Goal: Task Accomplishment & Management: Manage account settings

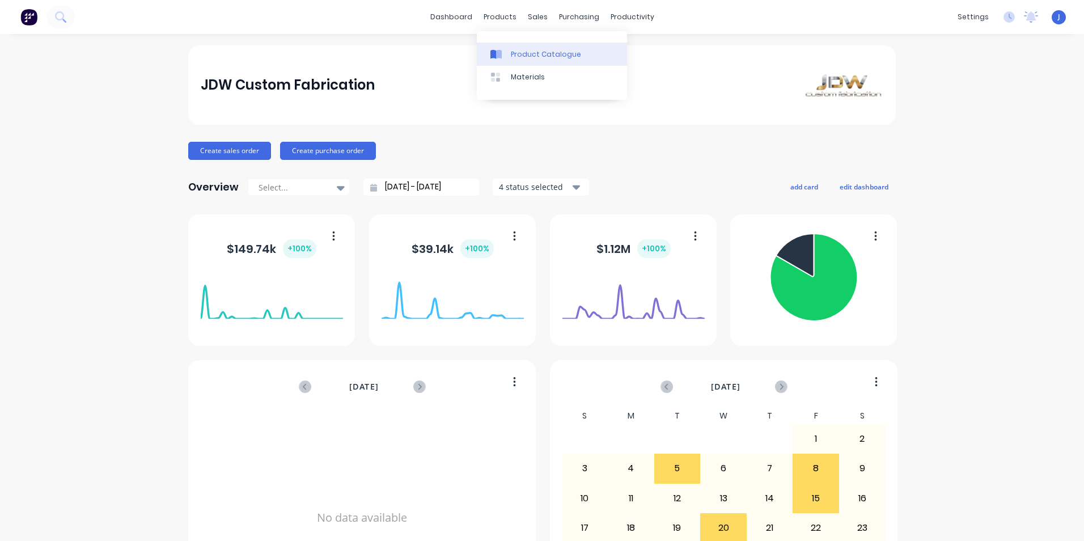
click at [530, 56] on div "Product Catalogue" at bounding box center [546, 54] width 70 height 10
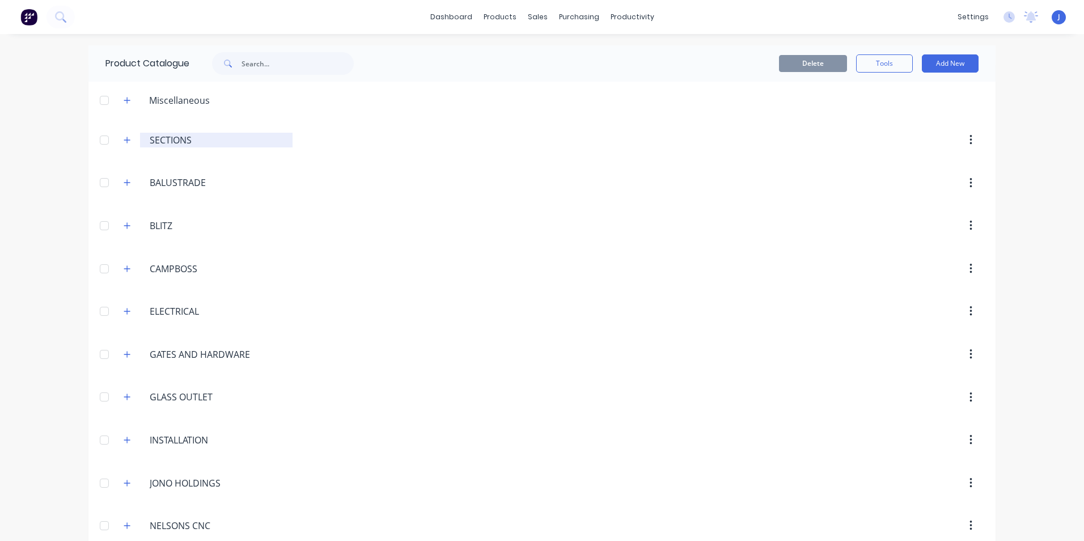
click at [151, 142] on input "SECTIONS" at bounding box center [217, 140] width 134 height 14
click at [124, 140] on icon "button" at bounding box center [127, 140] width 6 height 6
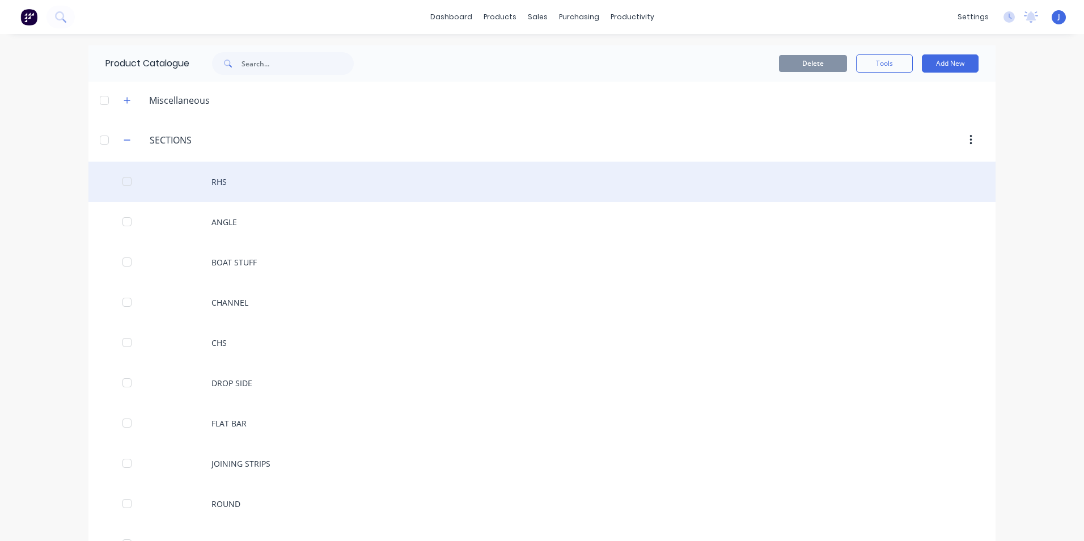
click at [230, 186] on div "RHS" at bounding box center [541, 182] width 907 height 40
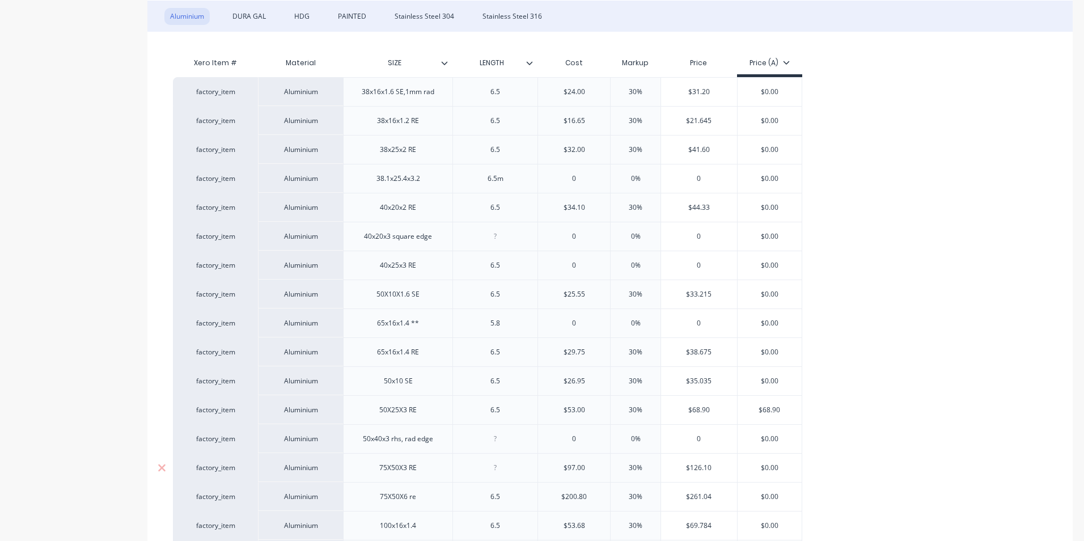
scroll to position [227, 0]
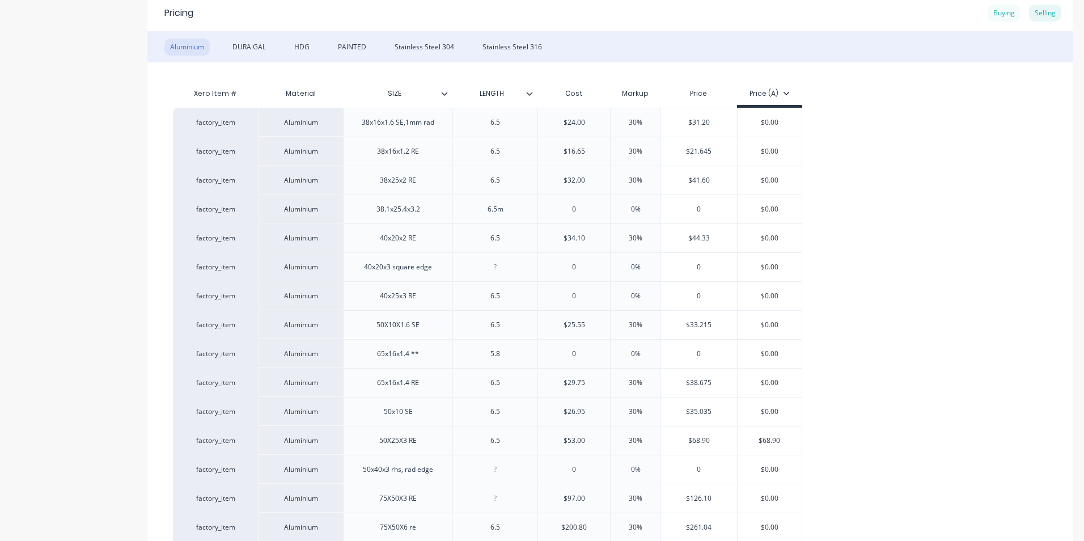
click at [987, 13] on div "Buying" at bounding box center [1003, 13] width 33 height 17
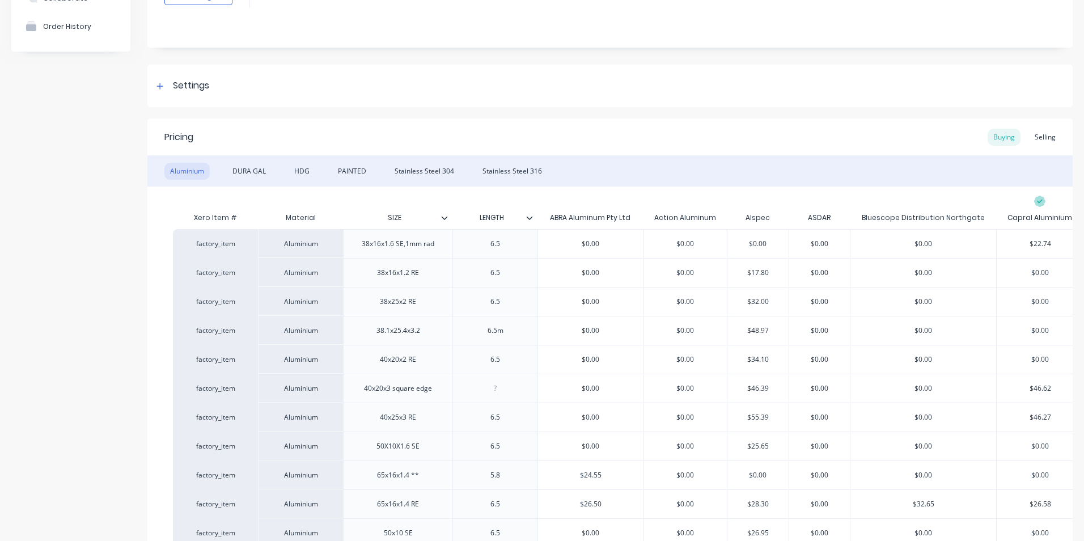
scroll to position [57, 0]
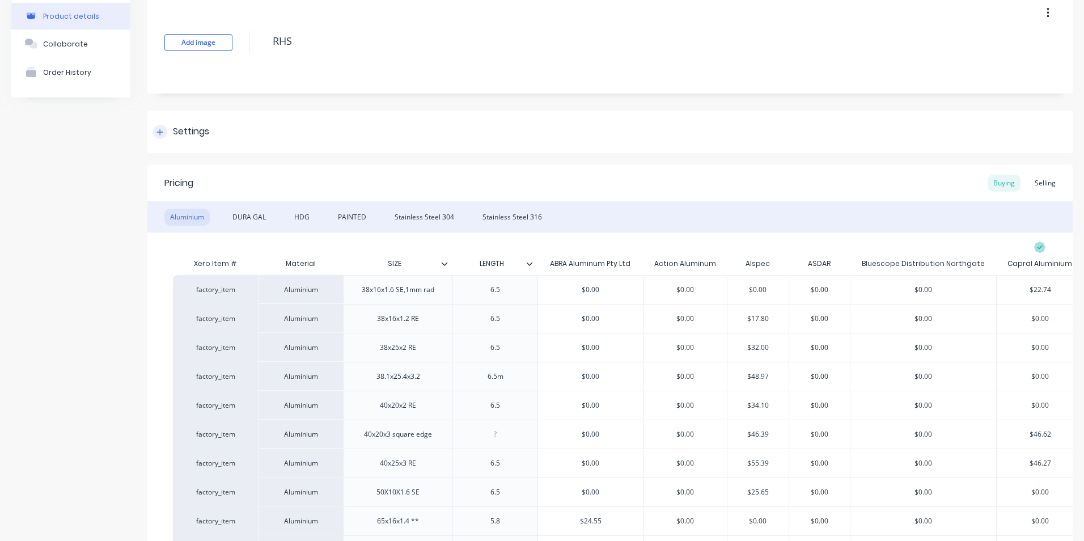
click at [159, 129] on icon at bounding box center [159, 132] width 7 height 8
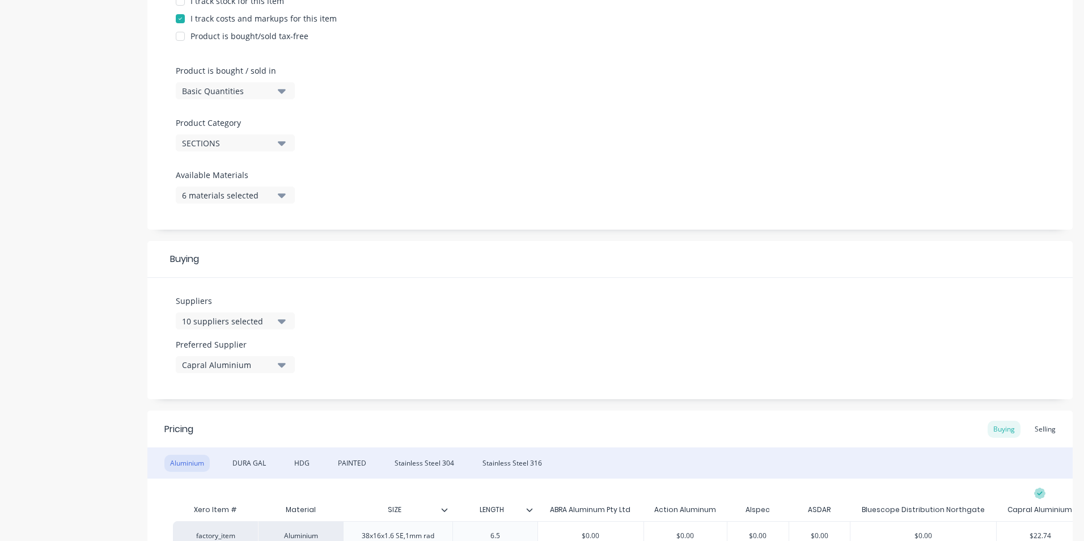
scroll to position [340, 0]
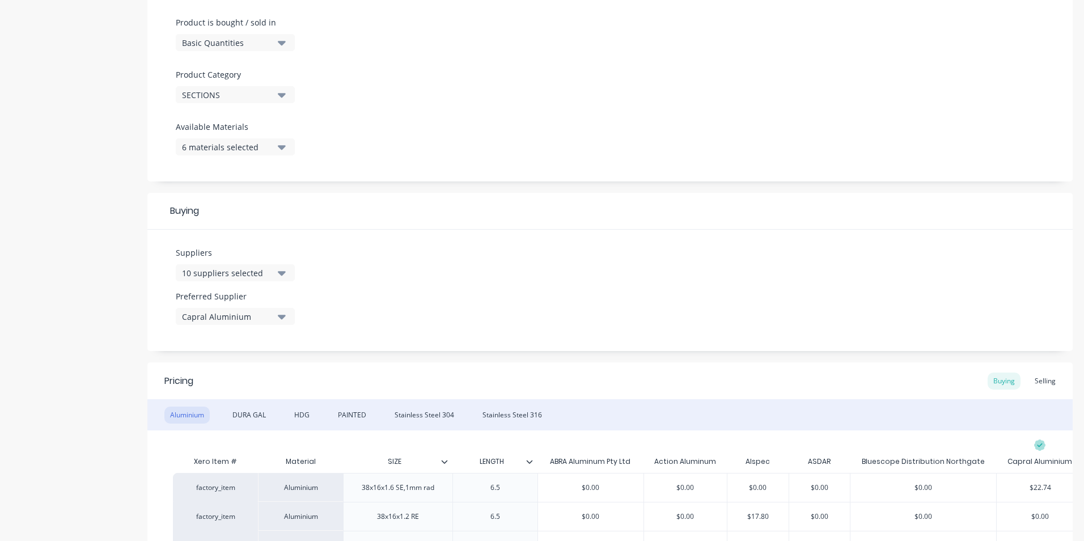
click at [279, 313] on icon "button" at bounding box center [282, 316] width 8 height 12
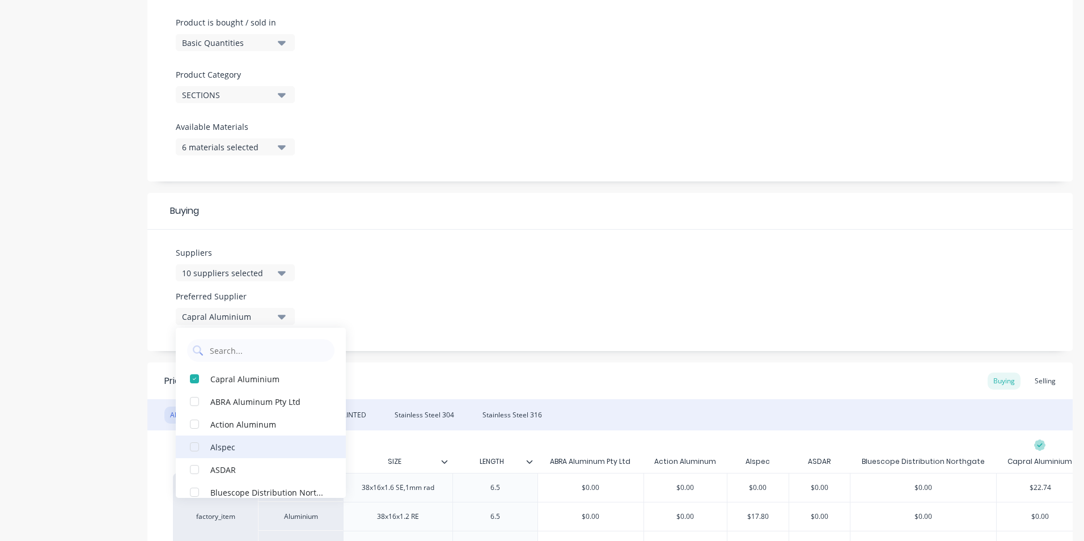
click at [194, 447] on div "button" at bounding box center [194, 446] width 23 height 23
type textarea "x"
click at [1035, 380] on div "Selling" at bounding box center [1045, 380] width 32 height 17
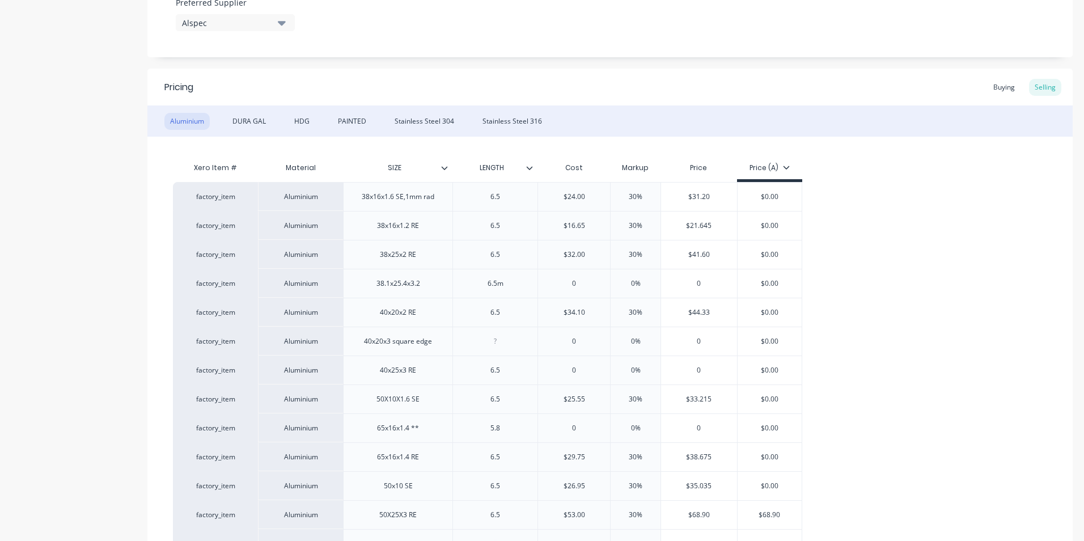
scroll to position [623, 0]
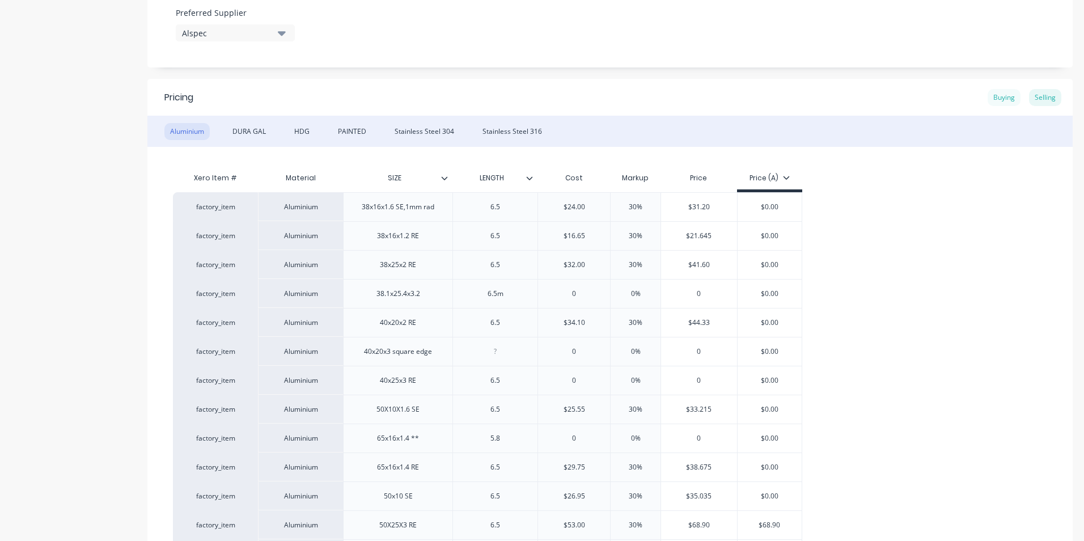
click at [993, 94] on div "Buying" at bounding box center [1003, 97] width 33 height 17
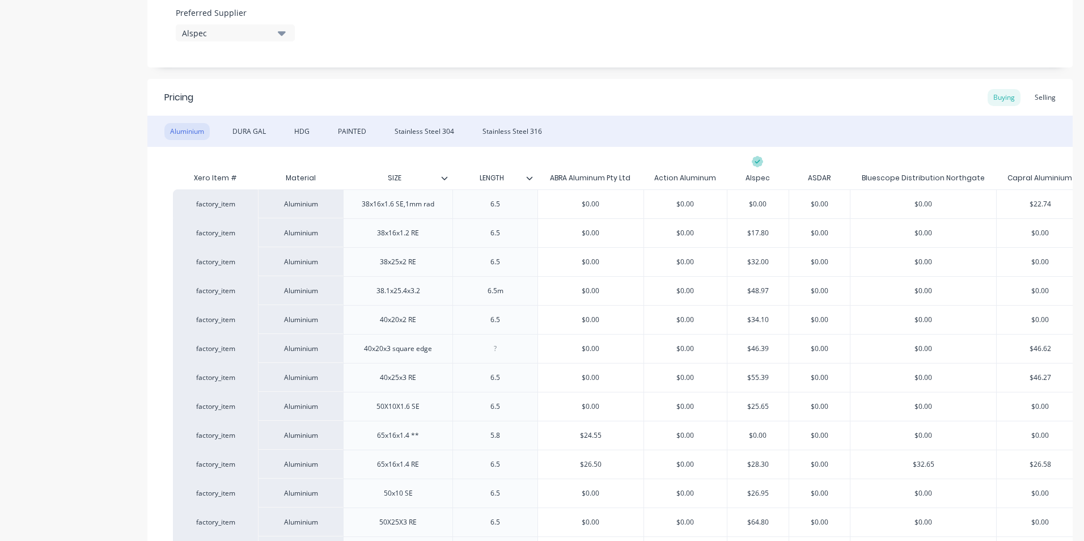
drag, startPoint x: 1037, startPoint y: 98, endPoint x: 885, endPoint y: 125, distance: 154.9
click at [1037, 97] on div "Selling" at bounding box center [1045, 97] width 32 height 17
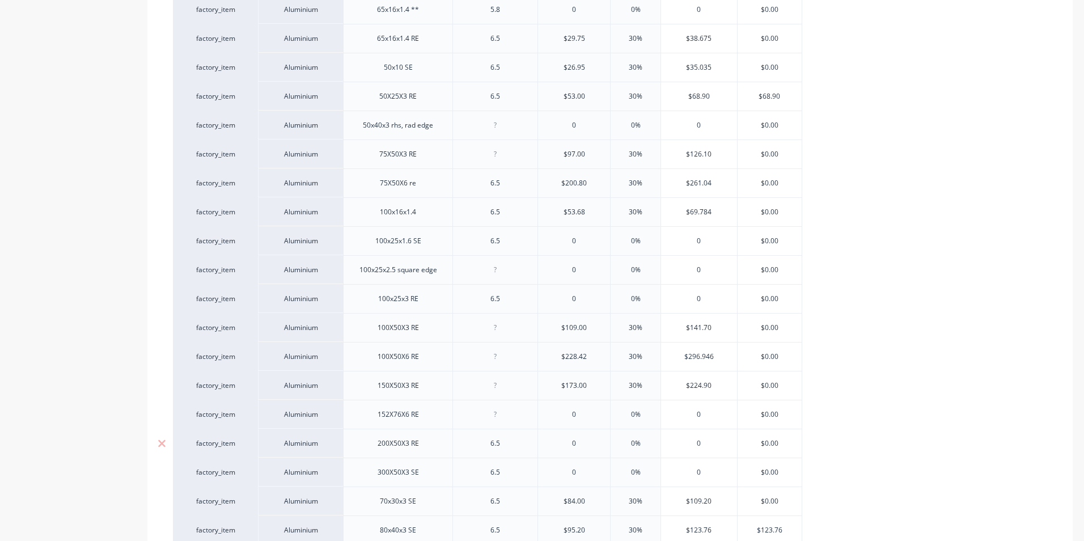
scroll to position [1077, 0]
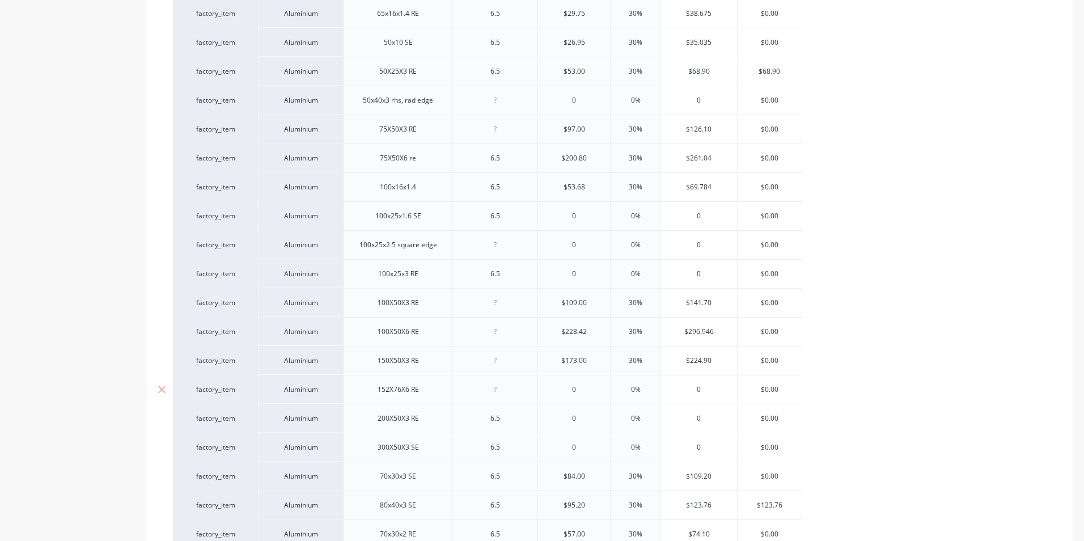
click at [576, 394] on div "0" at bounding box center [574, 389] width 72 height 28
type input "0"
type textarea "x"
type input "03"
type textarea "x"
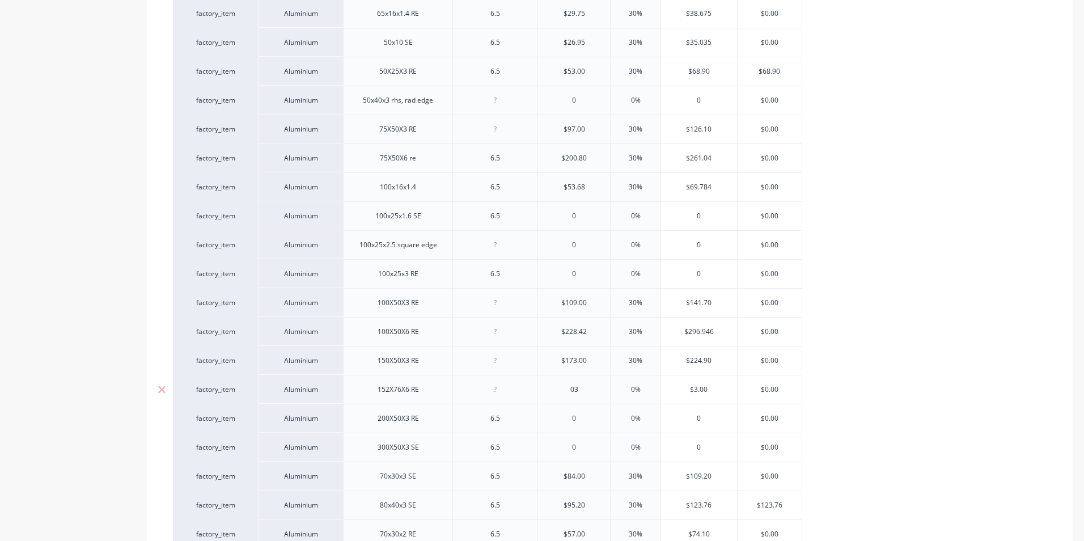
type input "038"
type textarea "x"
type input "0383."
type textarea "x"
type input "0383.58"
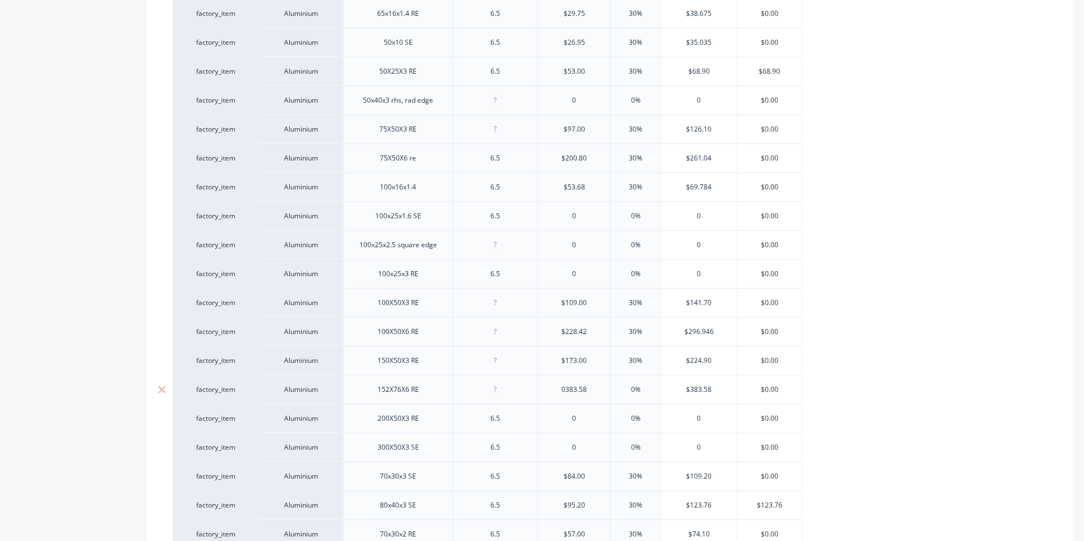
type textarea "x"
type input "0383.58"
click at [630, 390] on input "0%" at bounding box center [635, 389] width 57 height 10
type input "30%"
type textarea "x"
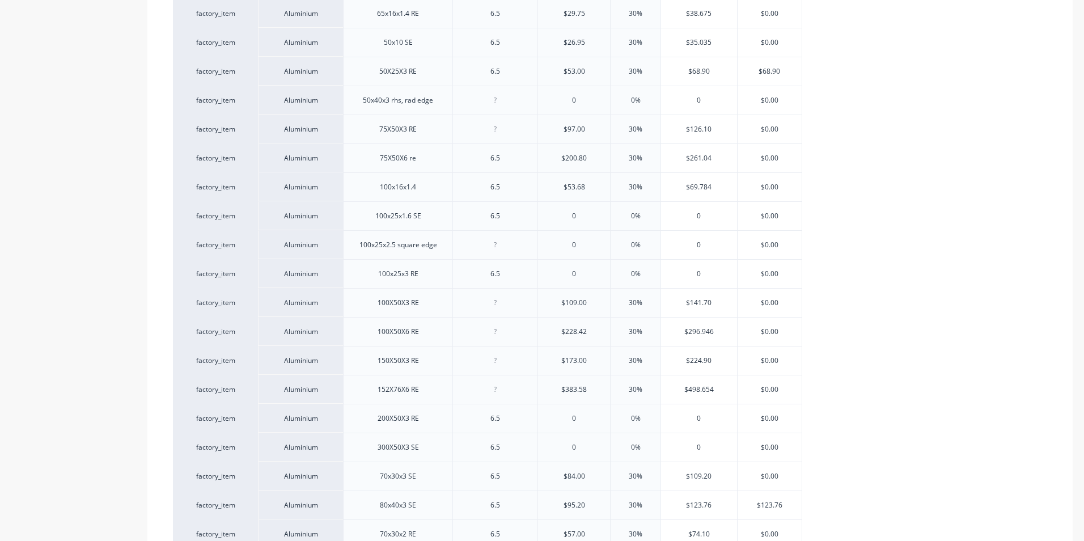
type input "30%"
click at [847, 372] on div "factory_item Aluminium 38x16x1.6 SE,1mm rad 6.5 $24.00 30% $31.20 $0.00 factory…" at bounding box center [610, 259] width 874 height 1041
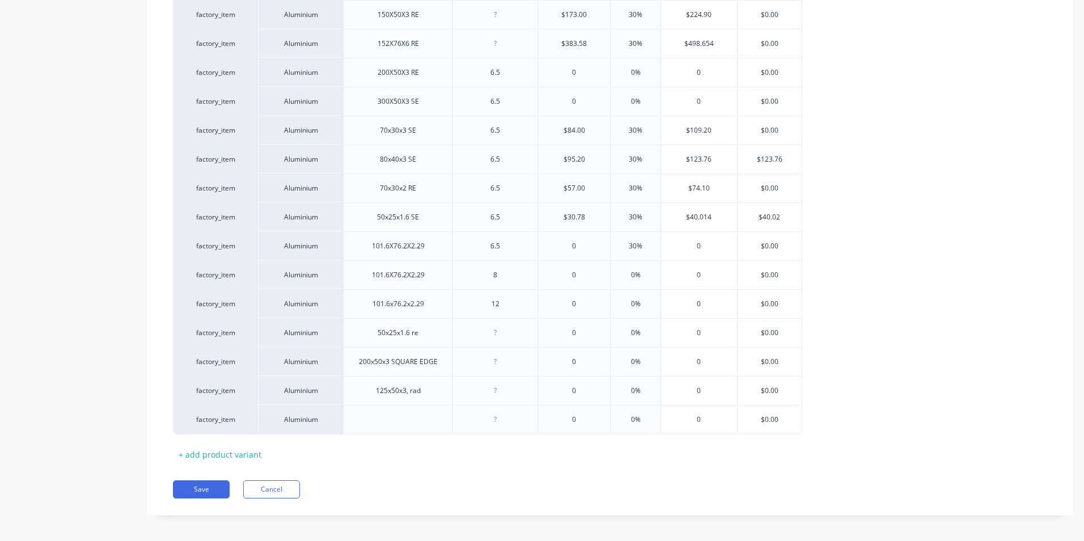
scroll to position [1428, 0]
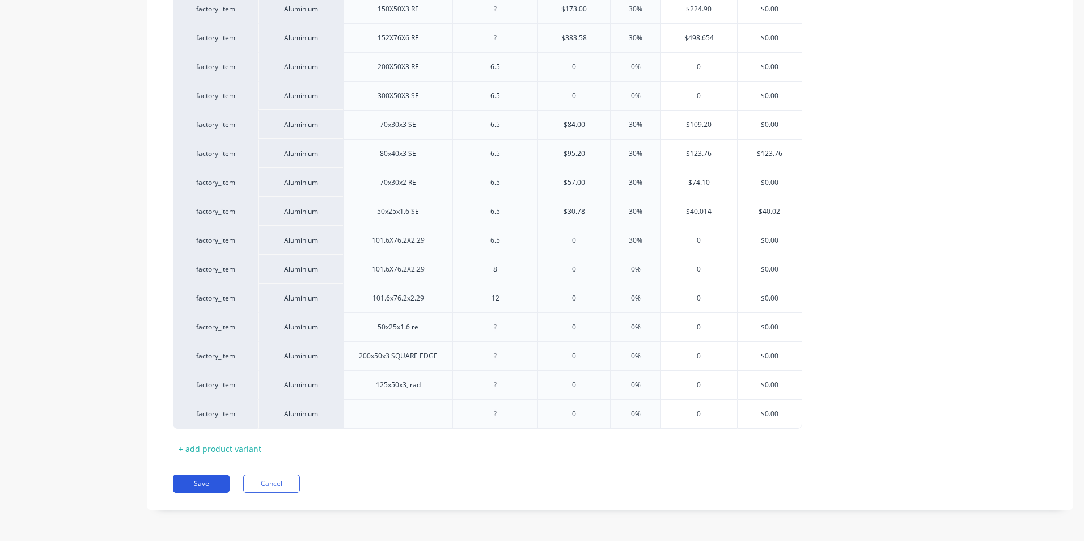
click at [205, 486] on button "Save" at bounding box center [201, 483] width 57 height 18
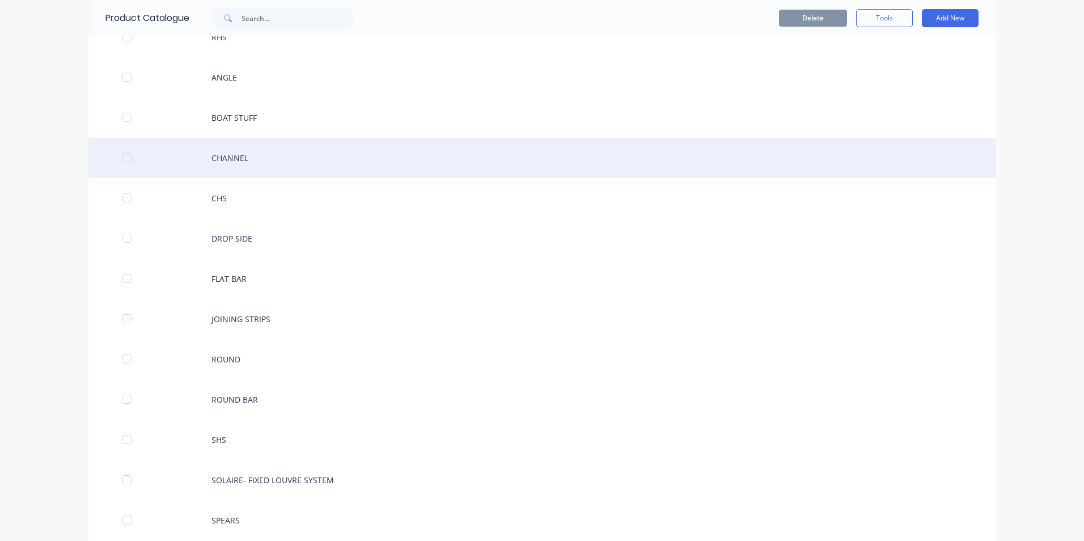
scroll to position [170, 0]
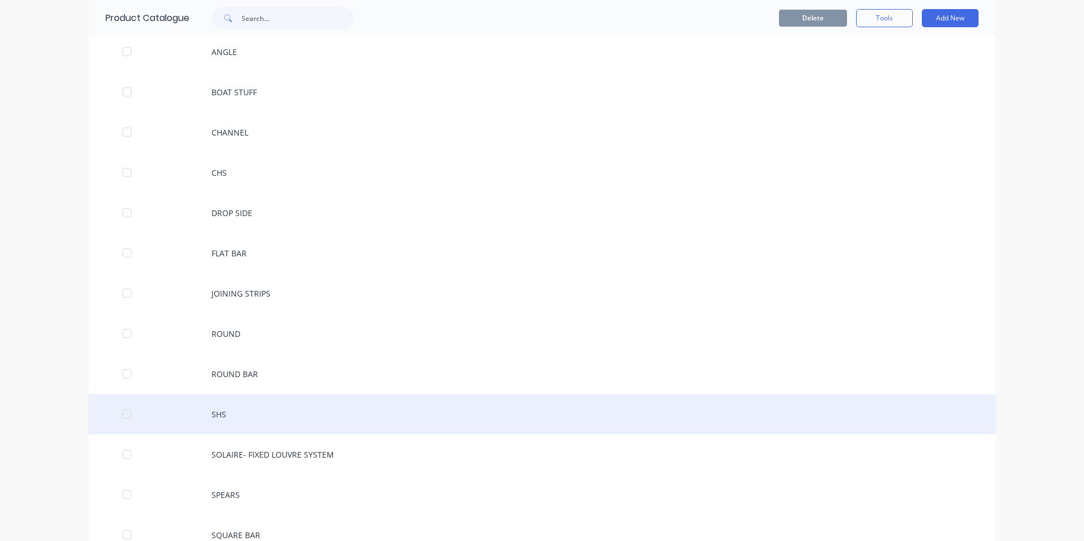
click at [248, 413] on div "SHS" at bounding box center [541, 414] width 907 height 40
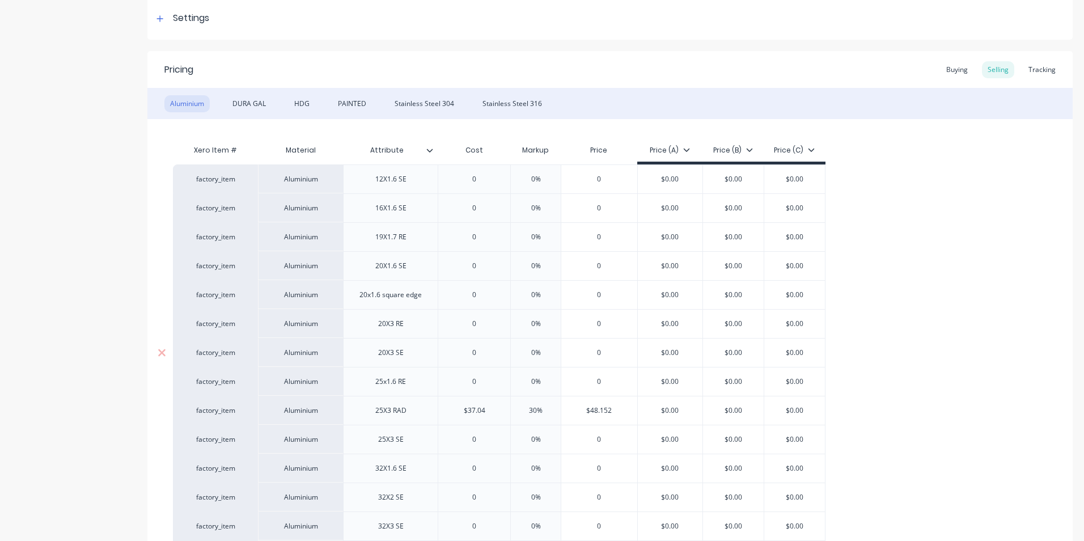
scroll to position [227, 0]
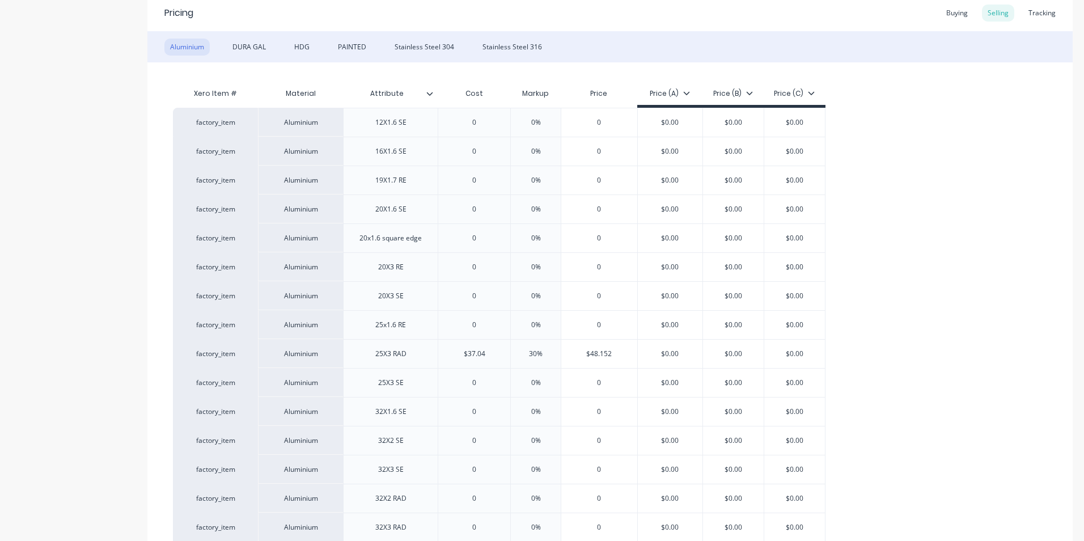
type textarea "x"
click at [956, 13] on div "Buying" at bounding box center [956, 13] width 33 height 17
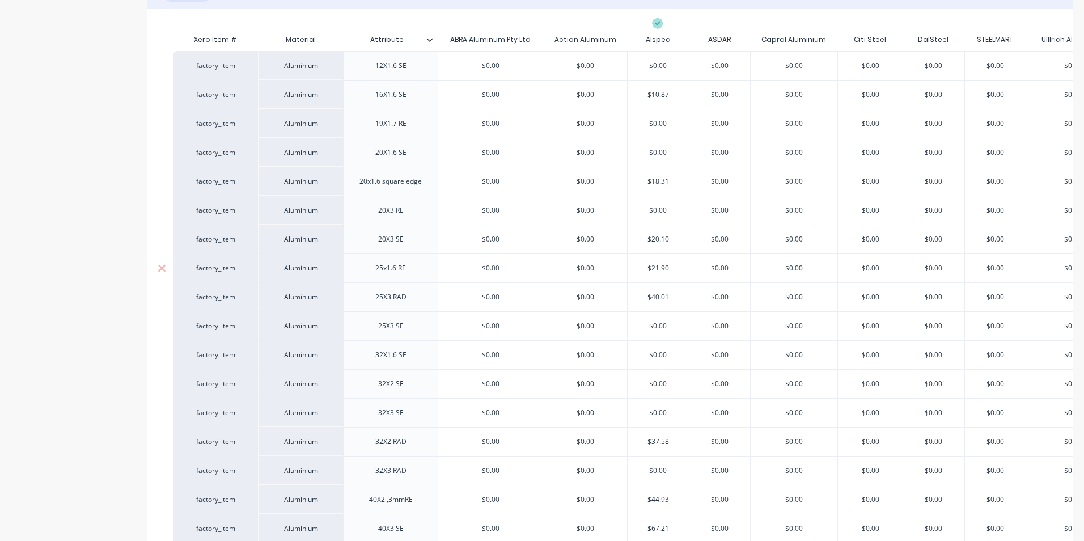
scroll to position [74, 0]
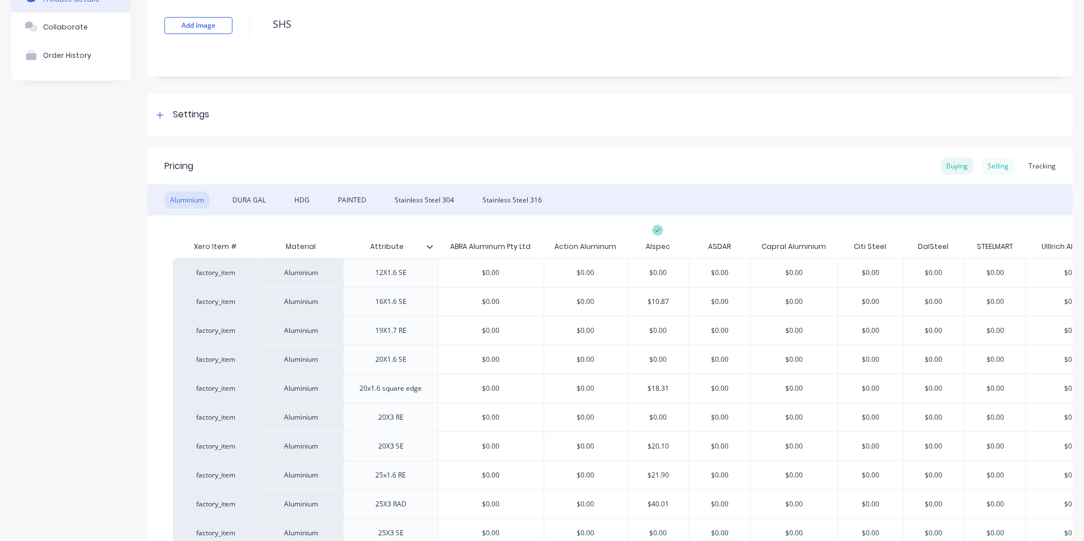
click at [987, 162] on div "Selling" at bounding box center [998, 166] width 32 height 17
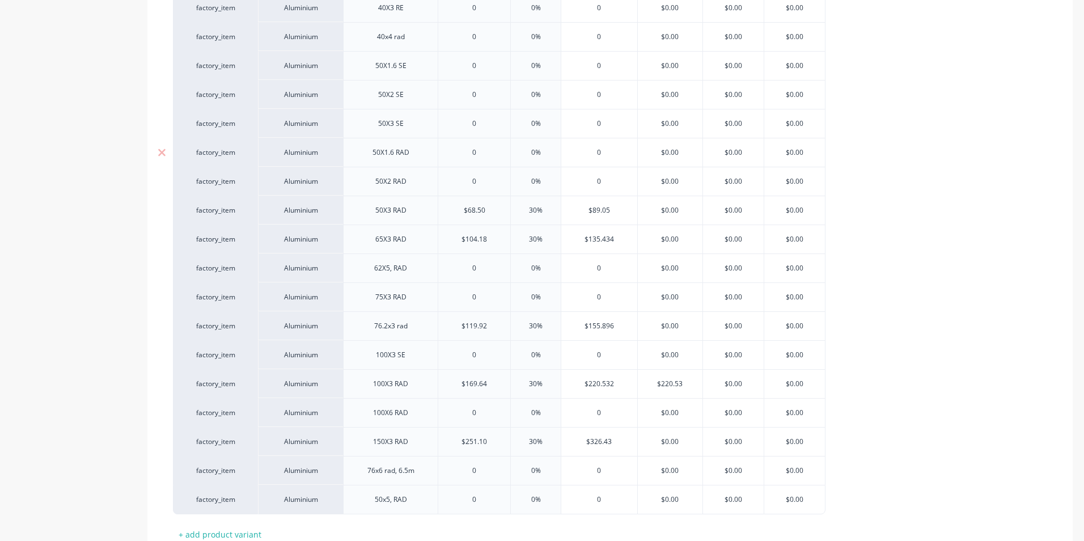
scroll to position [918, 0]
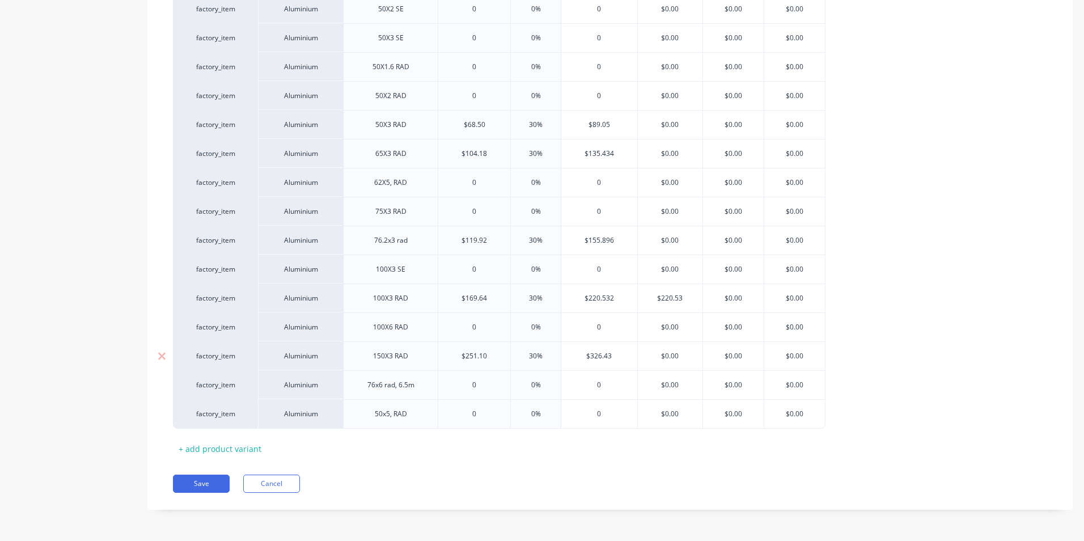
click at [475, 358] on input "$251.10" at bounding box center [474, 356] width 72 height 10
type input "$25.10"
type textarea "x"
type input "$2.10"
type textarea "x"
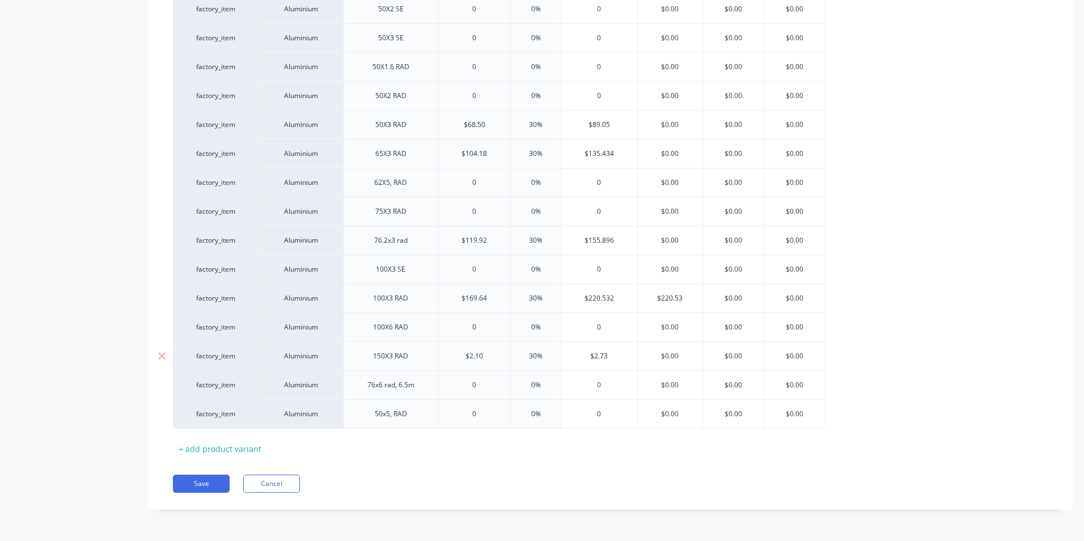
type input "$26.10"
type textarea "x"
click at [489, 355] on input "$266.10" at bounding box center [474, 356] width 72 height 10
type input "$266."
type textarea "x"
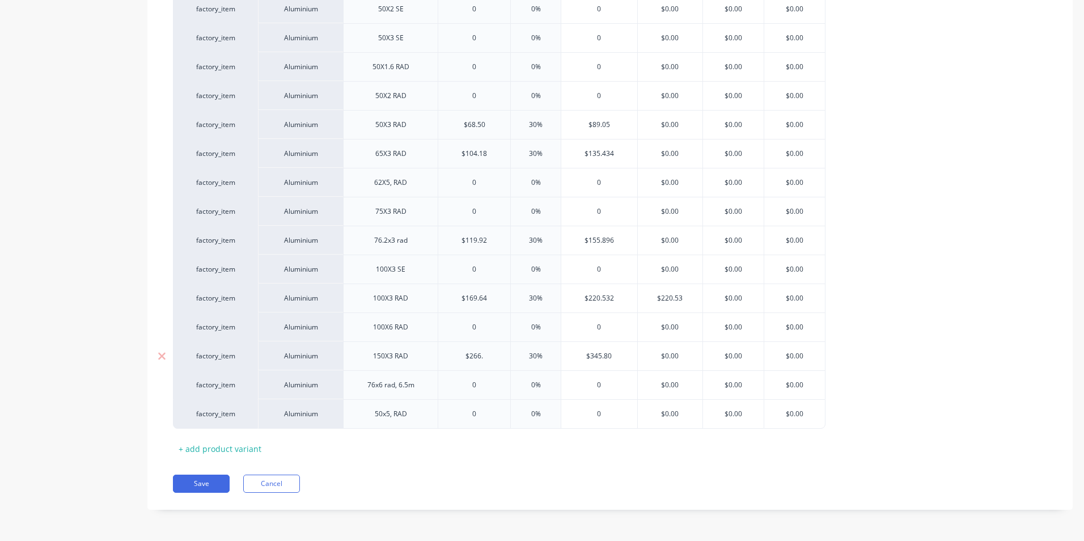
type input "$266.6"
type textarea "x"
type input "$266.63"
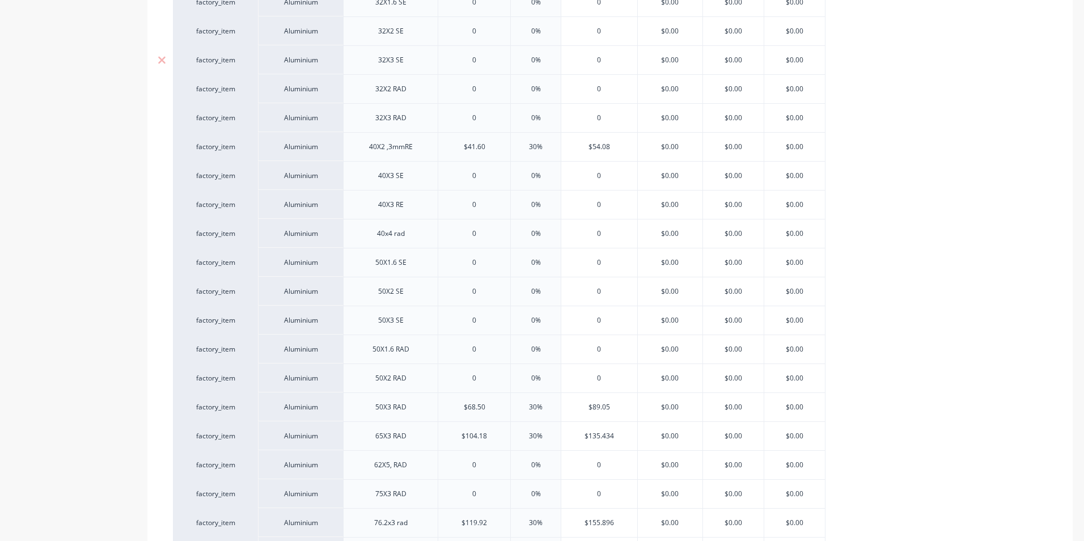
scroll to position [861, 0]
